Goal: Check status: Check status

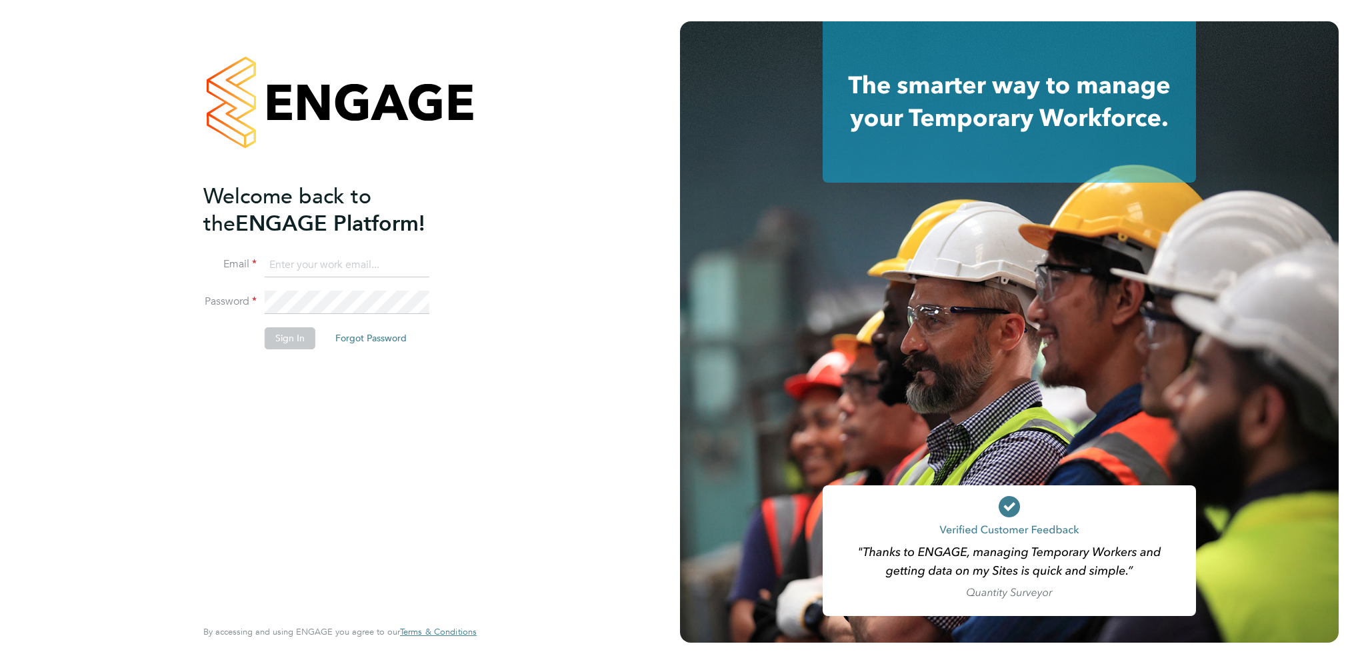
click at [299, 264] on input at bounding box center [347, 265] width 165 height 24
type input "[EMAIL_ADDRESS][PERSON_NAME][DOMAIN_NAME]"
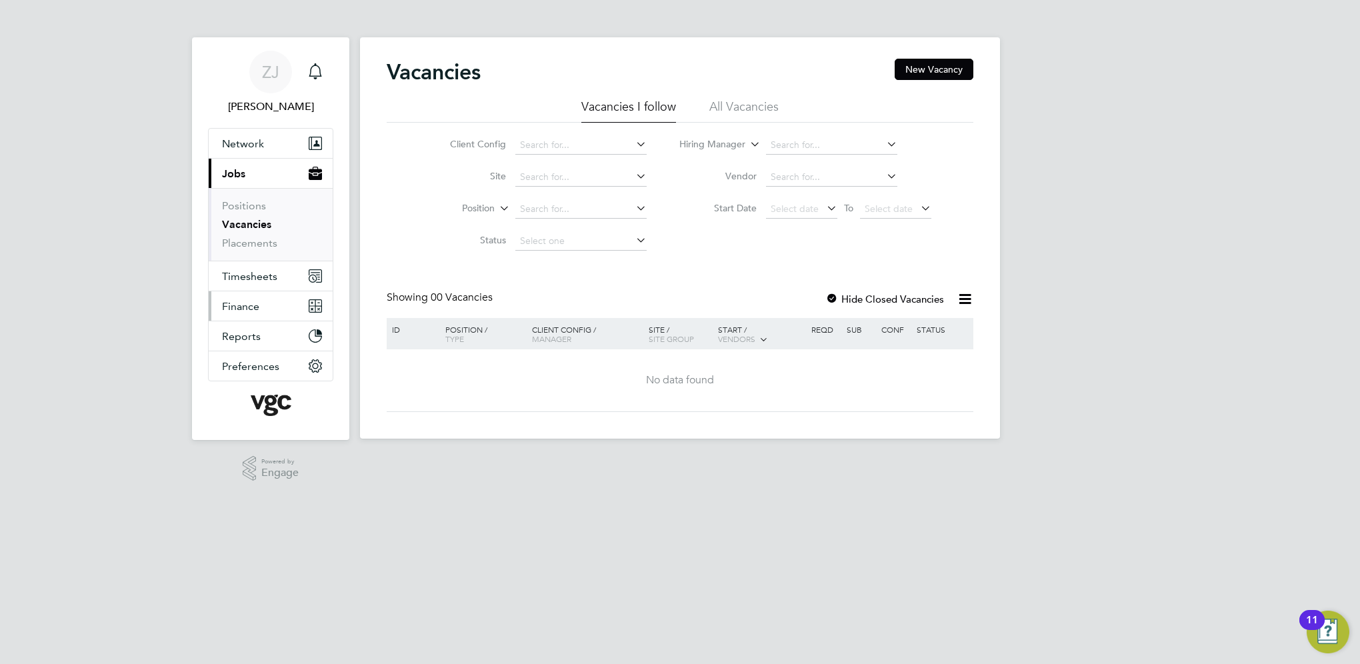
click at [247, 307] on span "Finance" at bounding box center [240, 306] width 37 height 13
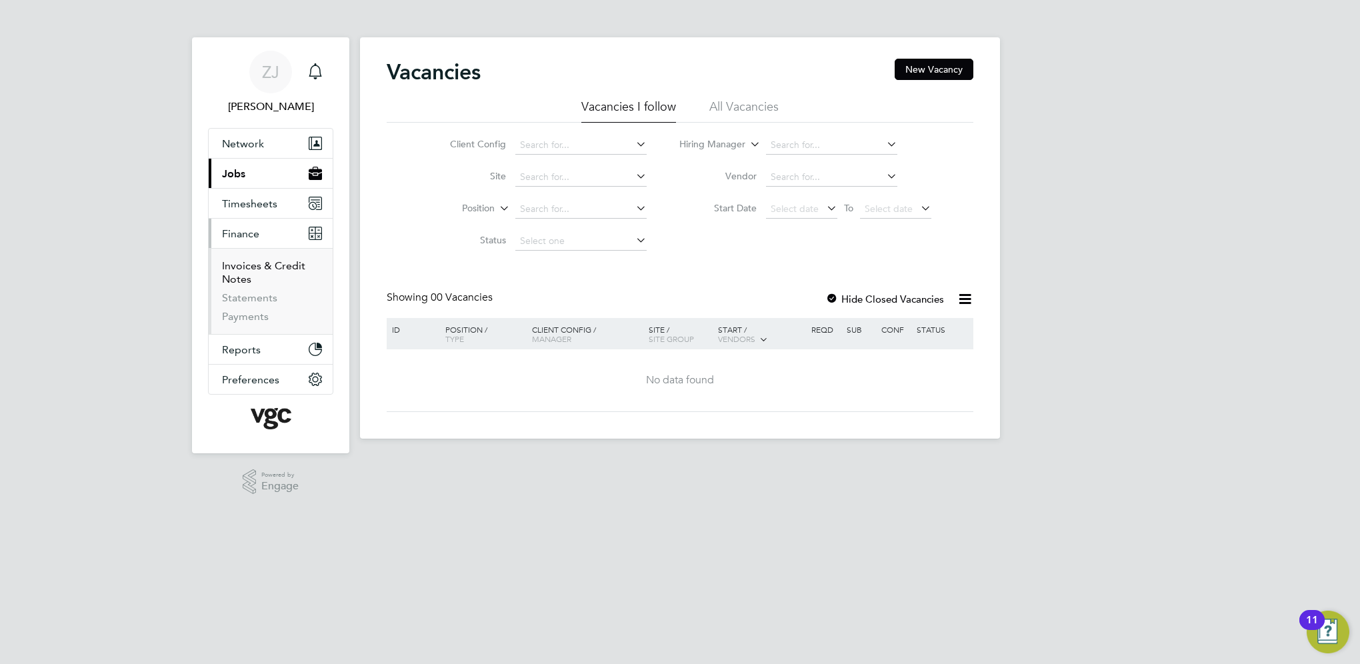
click at [248, 259] on link "Invoices & Credit Notes" at bounding box center [263, 272] width 83 height 26
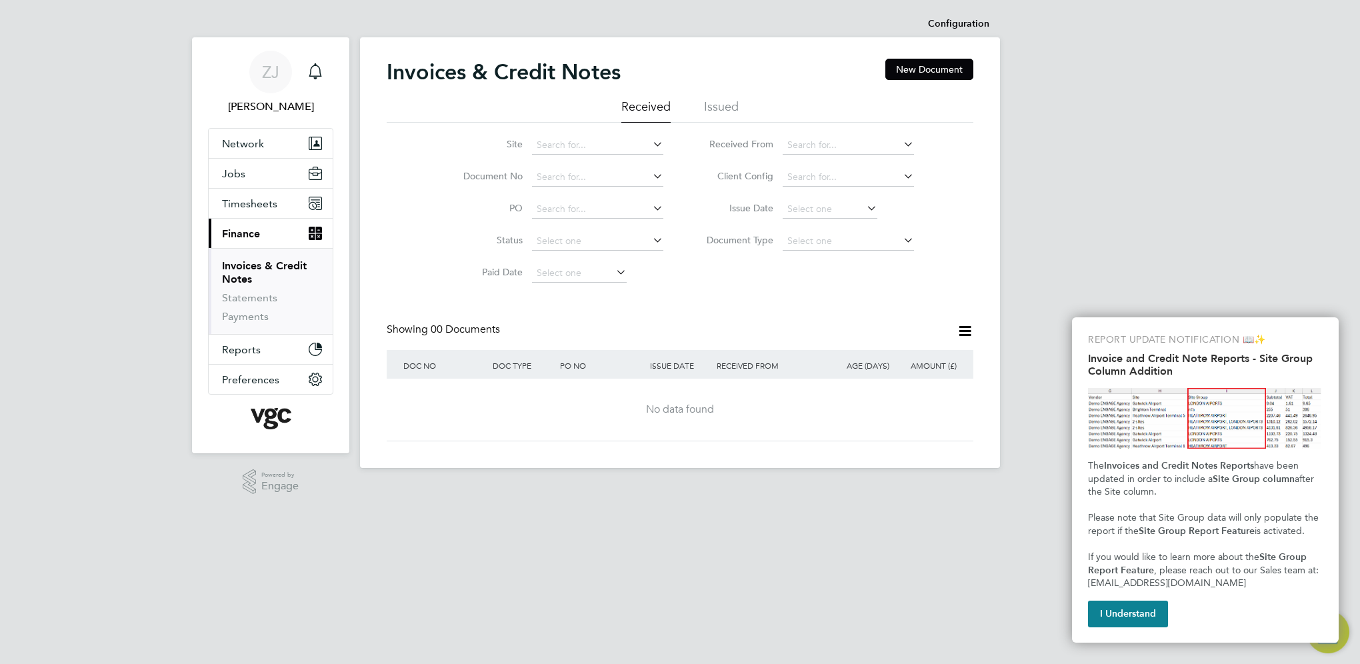
click at [723, 98] on div "Invoices & Credit Notes New Document" at bounding box center [680, 79] width 587 height 40
click at [723, 109] on li "Issued" at bounding box center [721, 111] width 35 height 24
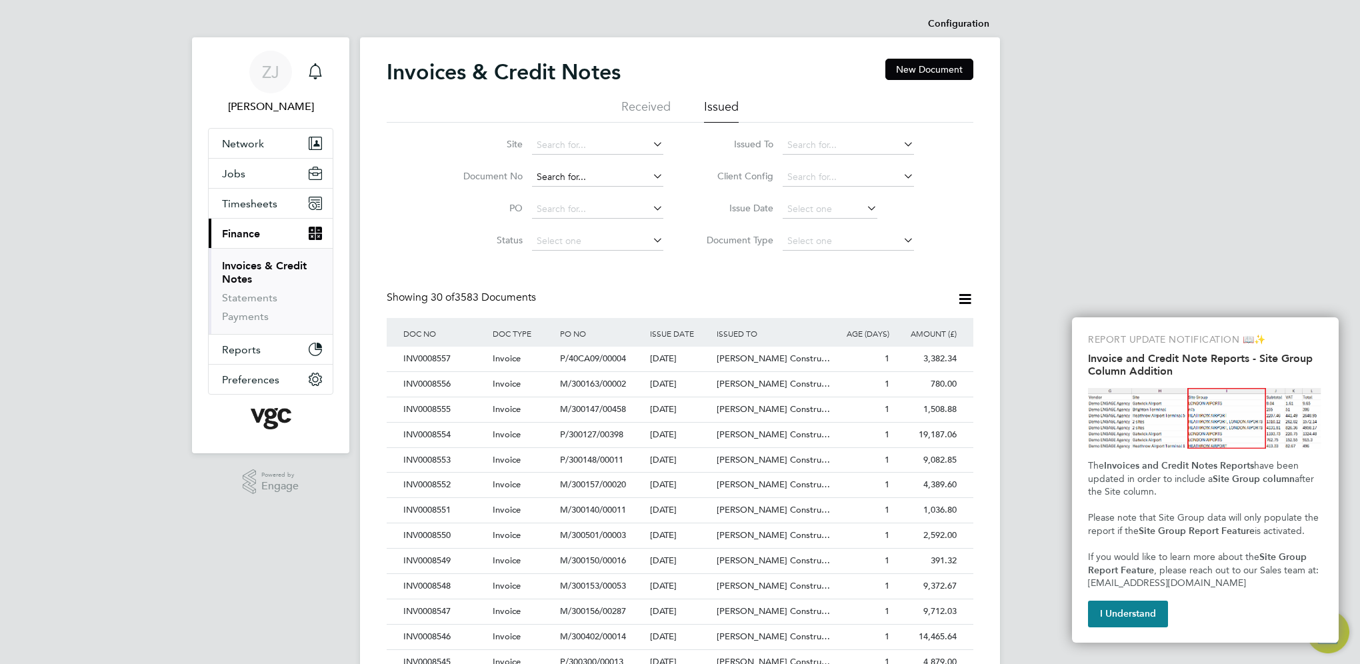
click at [551, 176] on input at bounding box center [597, 177] width 131 height 19
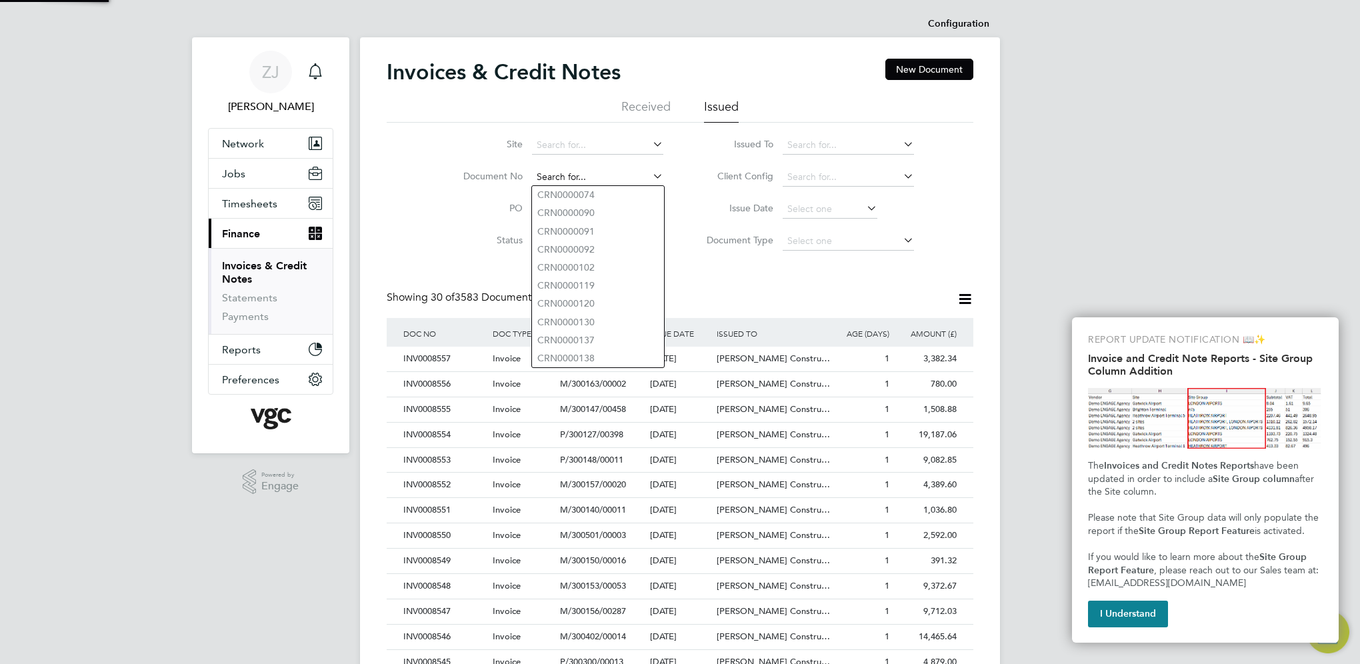
paste input "INV0008440"
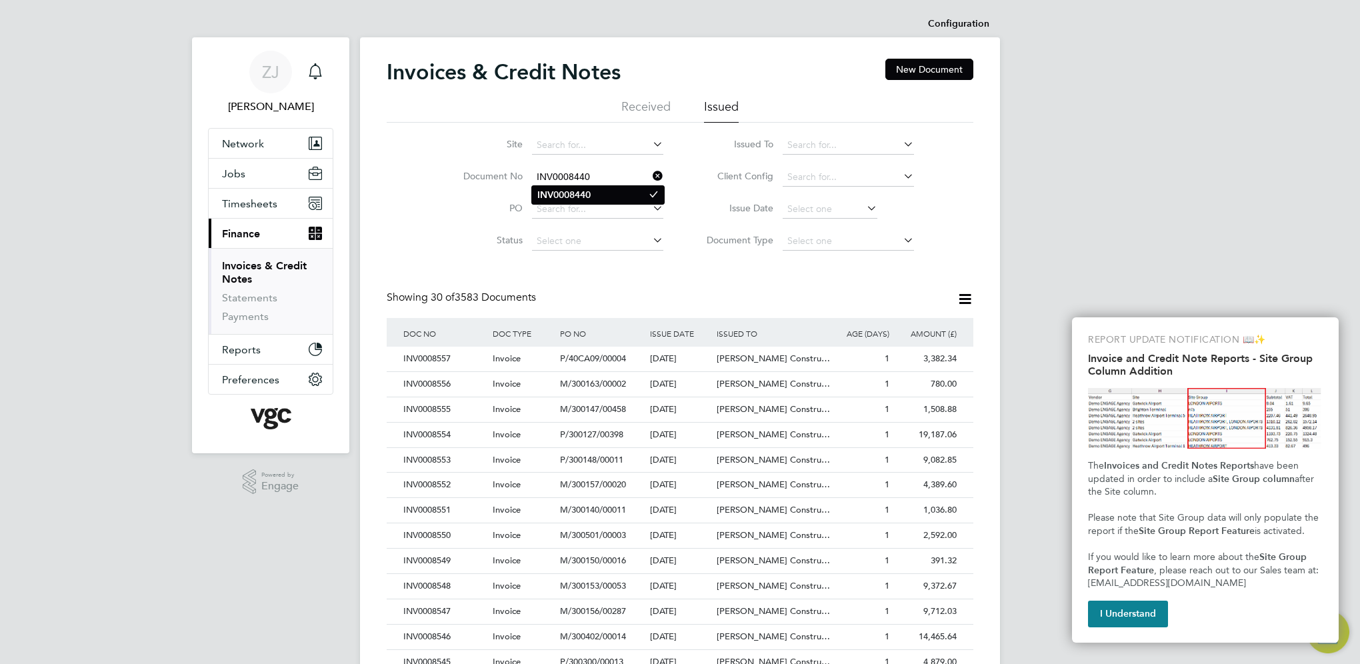
type input "INV0008440"
click at [556, 189] on b "INV0008440" at bounding box center [563, 194] width 53 height 11
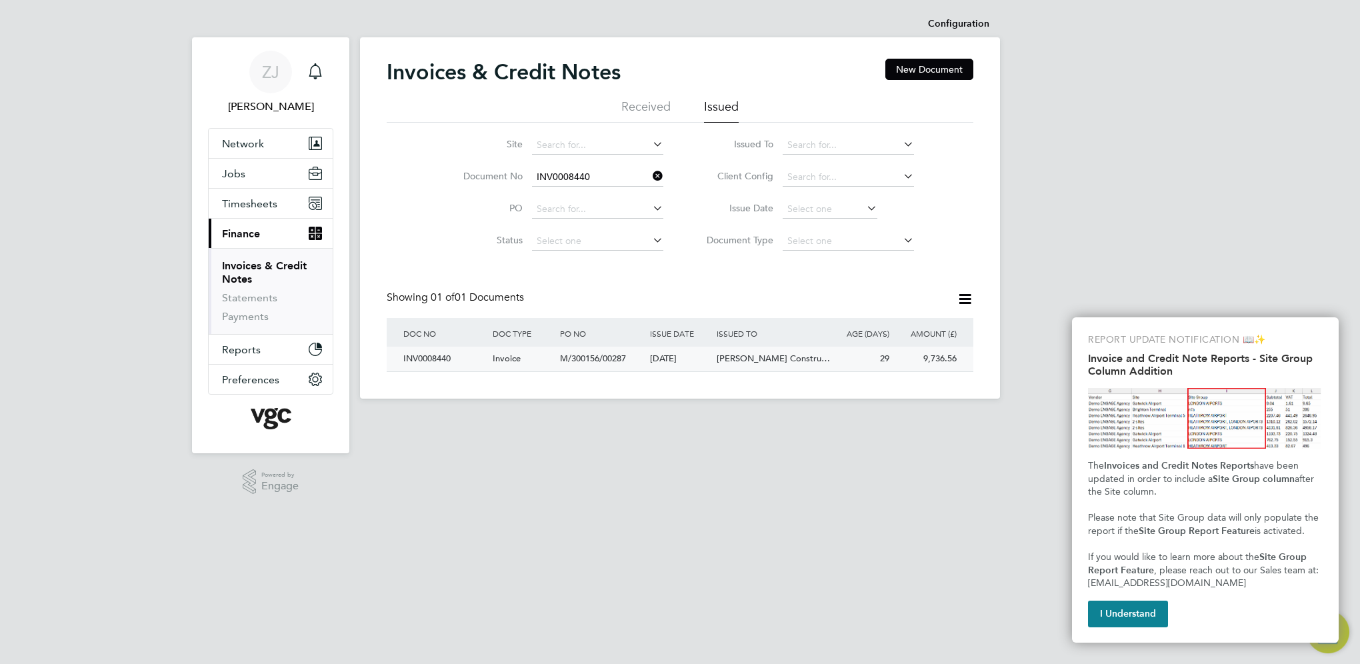
click at [424, 360] on div "INV0008440" at bounding box center [444, 359] width 89 height 25
